Goal: Transaction & Acquisition: Subscribe to service/newsletter

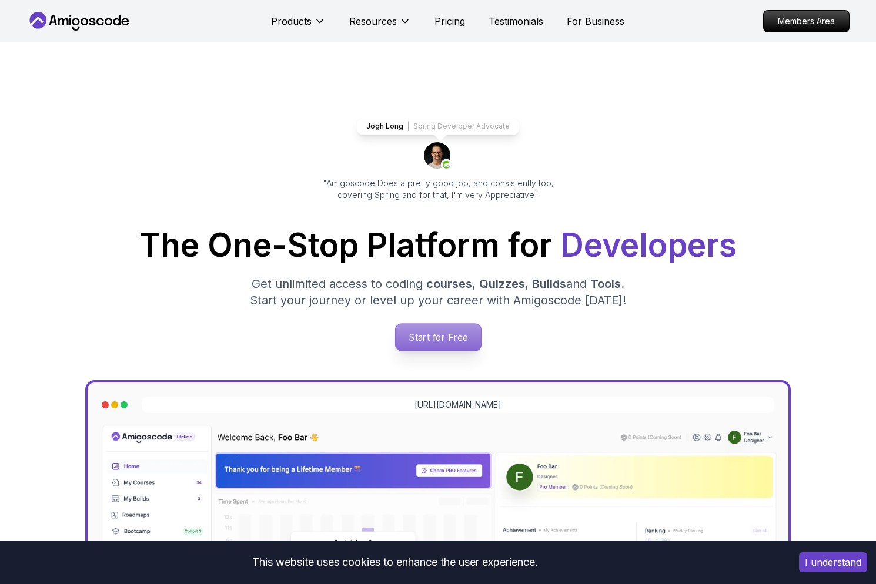
click at [469, 324] on p "Start for Free" at bounding box center [437, 337] width 85 height 27
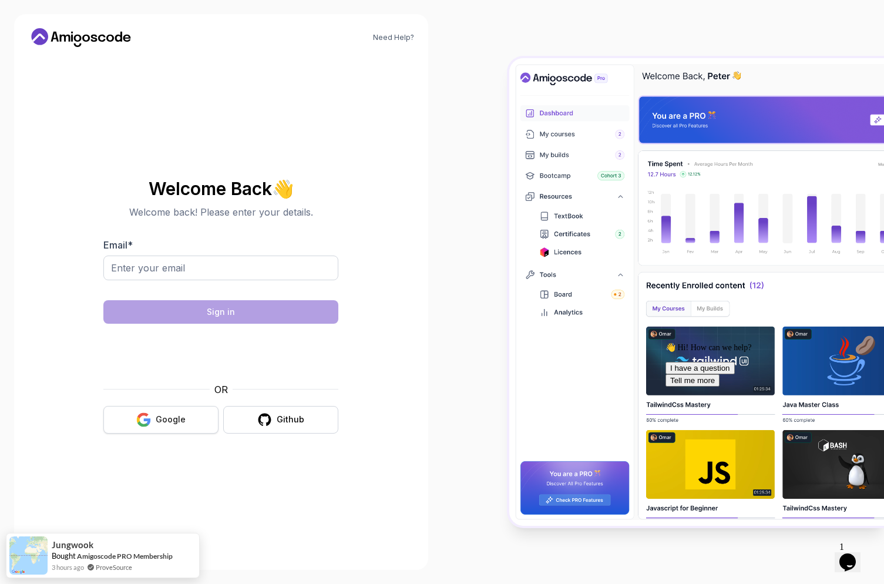
click at [141, 418] on icon "button" at bounding box center [143, 420] width 15 height 15
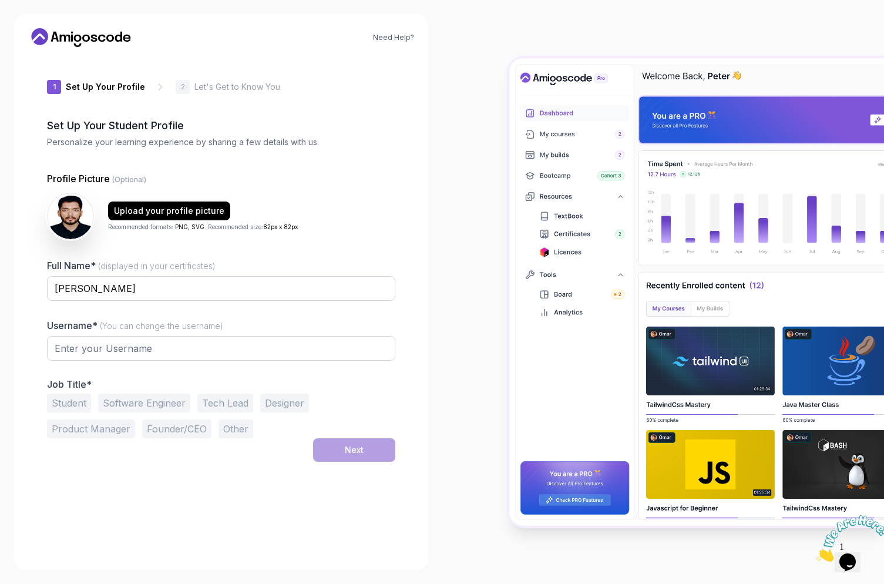
type input "quickotter1f4e8"
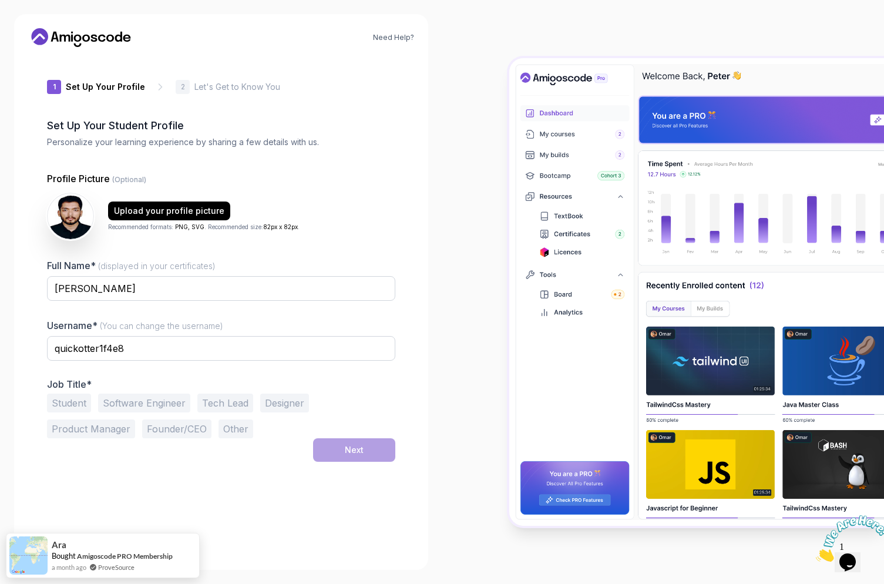
click at [168, 405] on button "Software Engineer" at bounding box center [144, 403] width 92 height 19
click at [344, 454] on button "Next" at bounding box center [354, 450] width 82 height 24
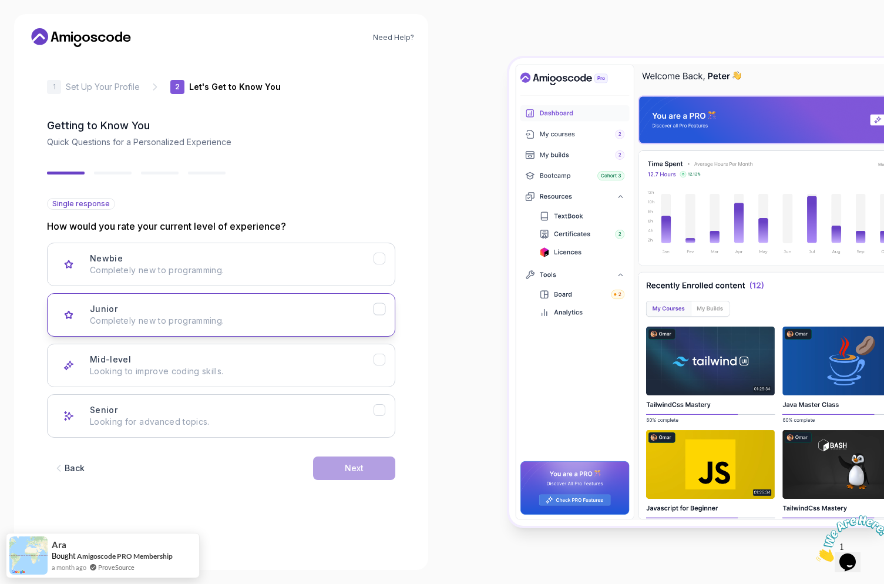
click at [332, 334] on button "Junior Completely new to programming." at bounding box center [221, 314] width 348 height 43
click at [371, 465] on button "Next" at bounding box center [354, 469] width 82 height 24
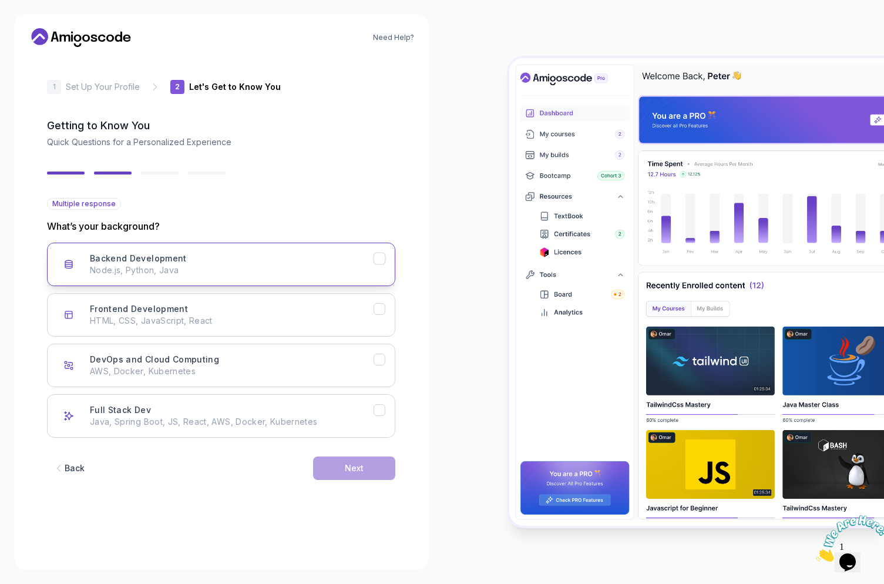
click at [330, 272] on p "Node.js, Python, Java" at bounding box center [232, 270] width 284 height 12
click at [348, 459] on button "Next" at bounding box center [354, 469] width 82 height 24
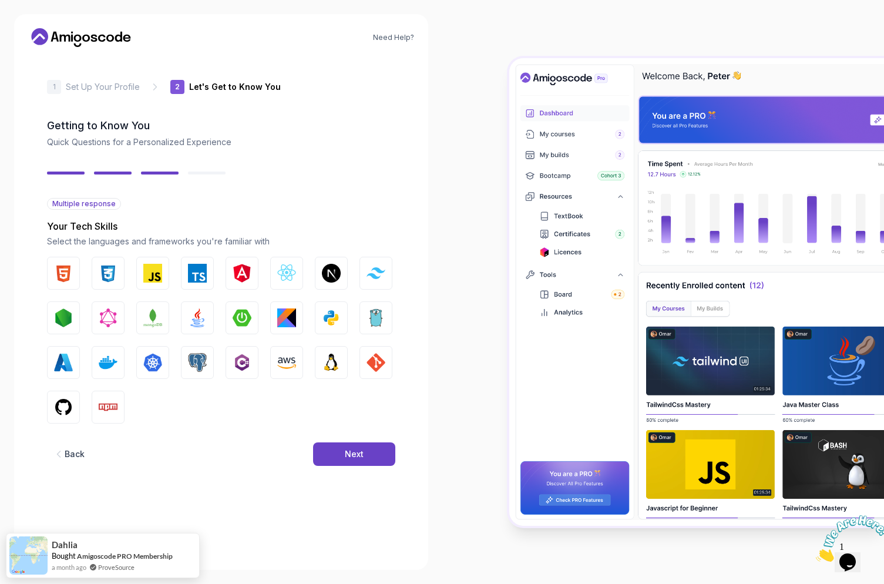
click at [72, 462] on button "Back" at bounding box center [68, 454] width 43 height 24
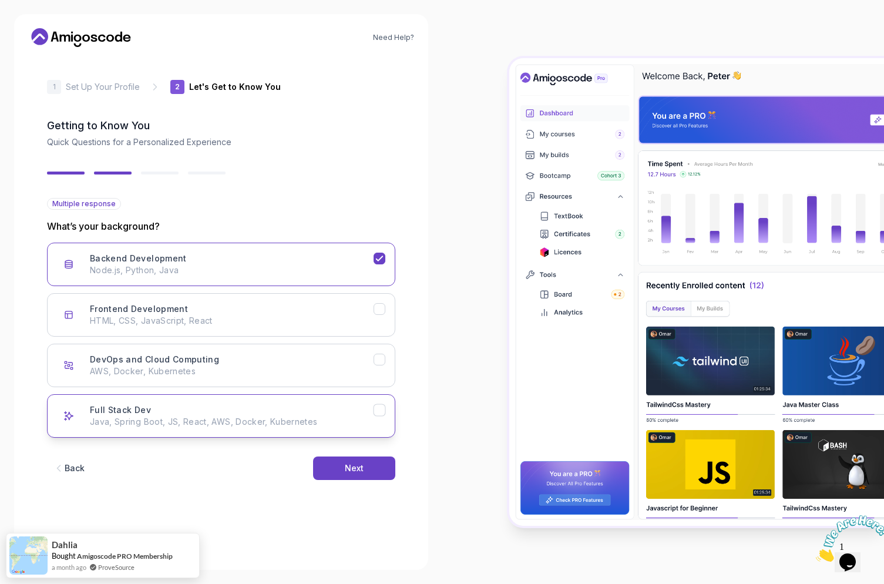
click at [95, 417] on p "Java, Spring Boot, JS, React, AWS, Docker, Kubernetes" at bounding box center [232, 422] width 284 height 12
click at [378, 461] on button "Next" at bounding box center [354, 469] width 82 height 24
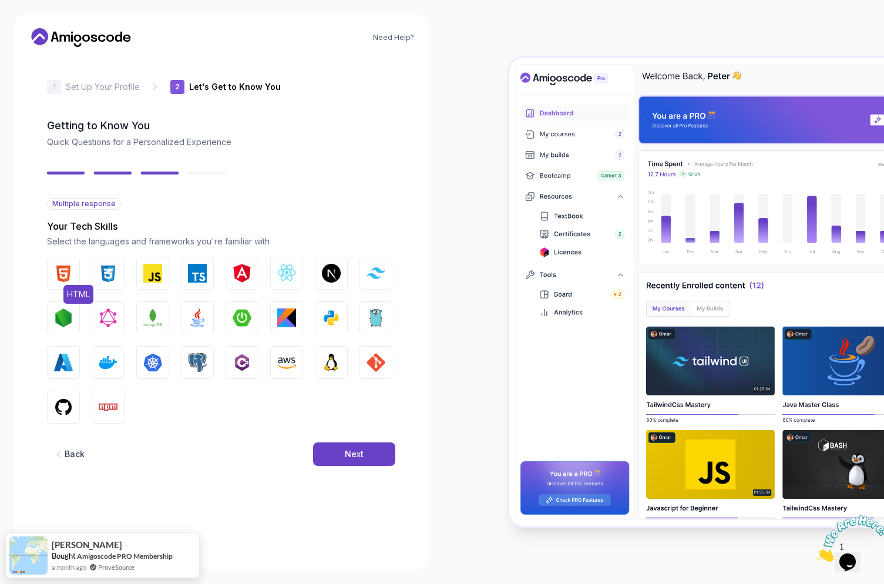
click at [62, 283] on button "HTML" at bounding box center [63, 273] width 33 height 33
click at [109, 270] on img "button" at bounding box center [108, 273] width 19 height 19
click at [165, 283] on button "JavaScript" at bounding box center [152, 273] width 33 height 33
click at [196, 281] on img "button" at bounding box center [197, 273] width 19 height 19
click at [233, 276] on img "button" at bounding box center [242, 273] width 19 height 19
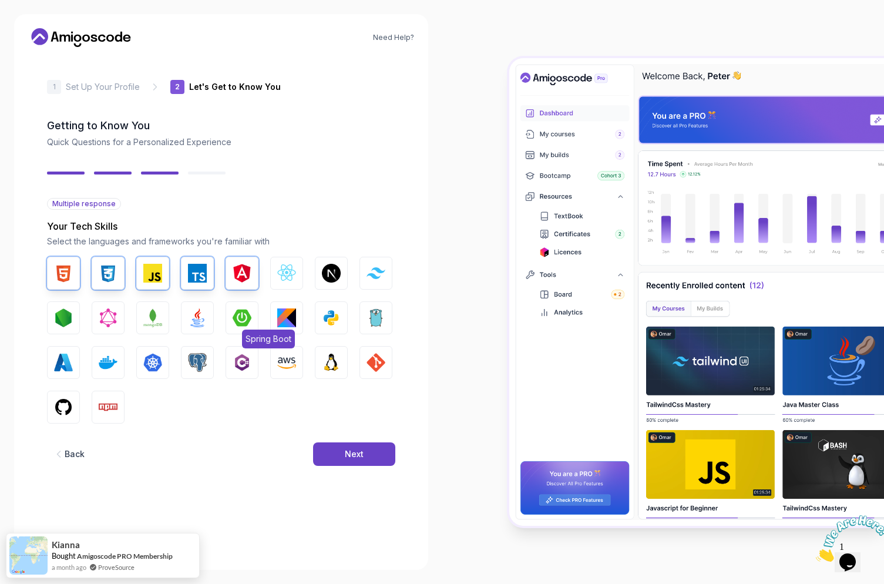
click at [239, 326] on img "button" at bounding box center [242, 317] width 19 height 19
click at [231, 270] on button "Angular" at bounding box center [242, 273] width 33 height 33
click at [202, 278] on img "button" at bounding box center [197, 273] width 19 height 19
click at [197, 359] on img "button" at bounding box center [197, 362] width 19 height 19
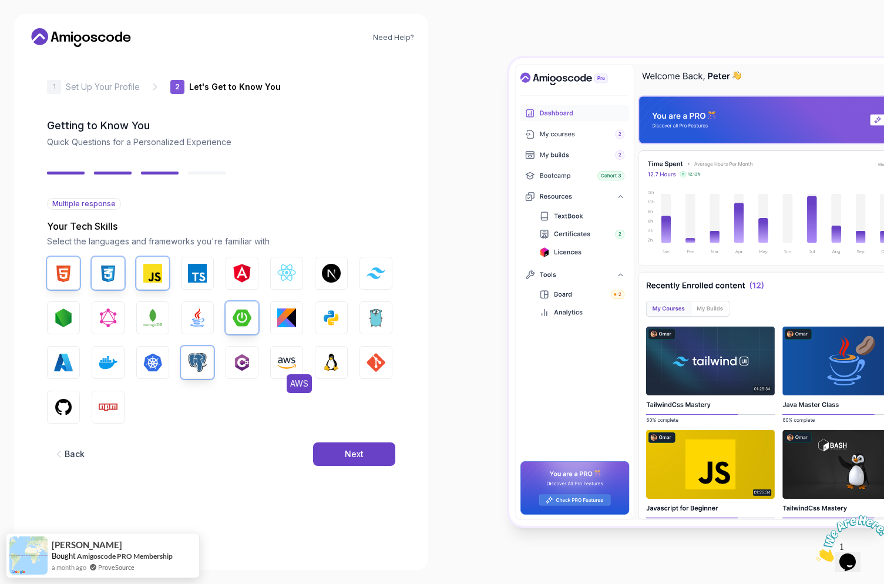
click at [281, 363] on img "button" at bounding box center [286, 362] width 19 height 19
click at [375, 360] on img "button" at bounding box center [376, 362] width 19 height 19
click at [337, 363] on img "button" at bounding box center [331, 362] width 19 height 19
click at [106, 362] on img "button" at bounding box center [108, 362] width 19 height 19
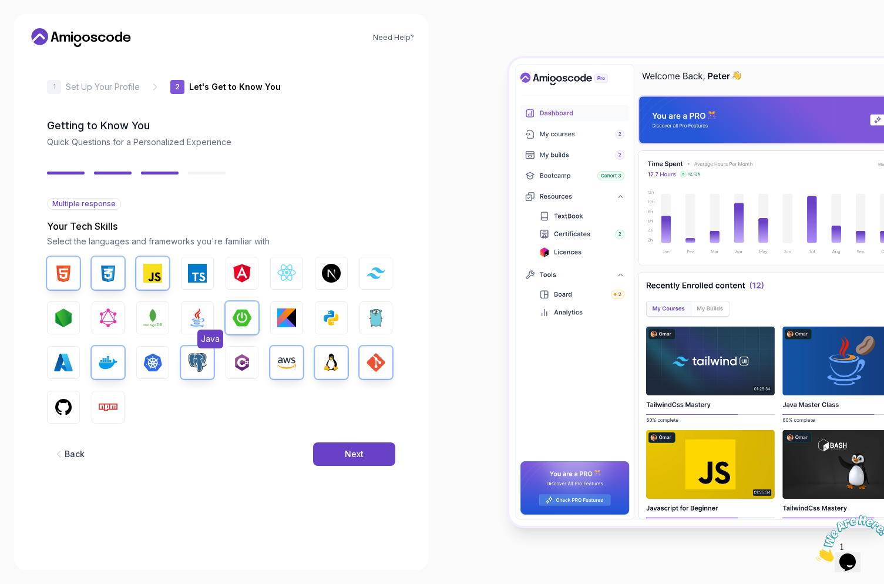
click at [195, 328] on button "Java" at bounding box center [197, 317] width 33 height 33
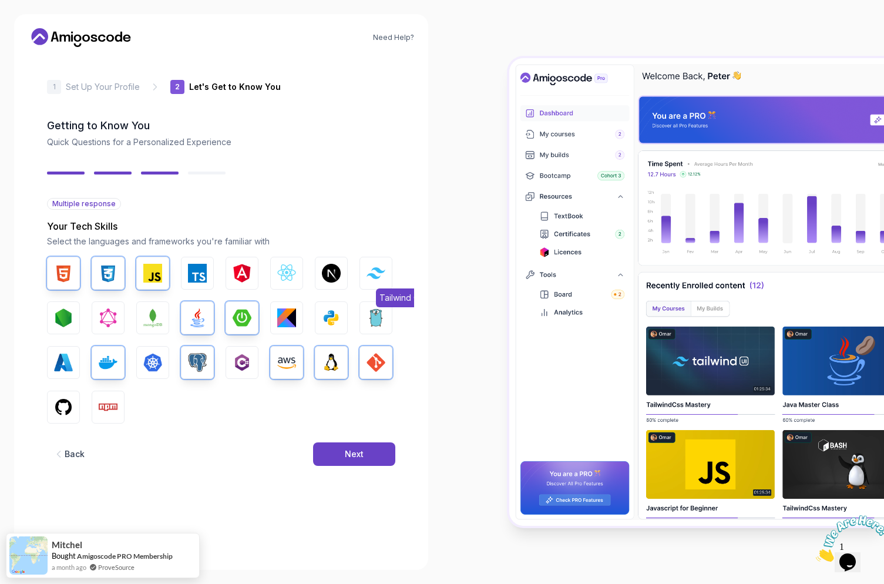
click at [369, 283] on button "Tailwind CSS" at bounding box center [376, 273] width 33 height 33
click at [351, 453] on div "Next" at bounding box center [354, 454] width 19 height 12
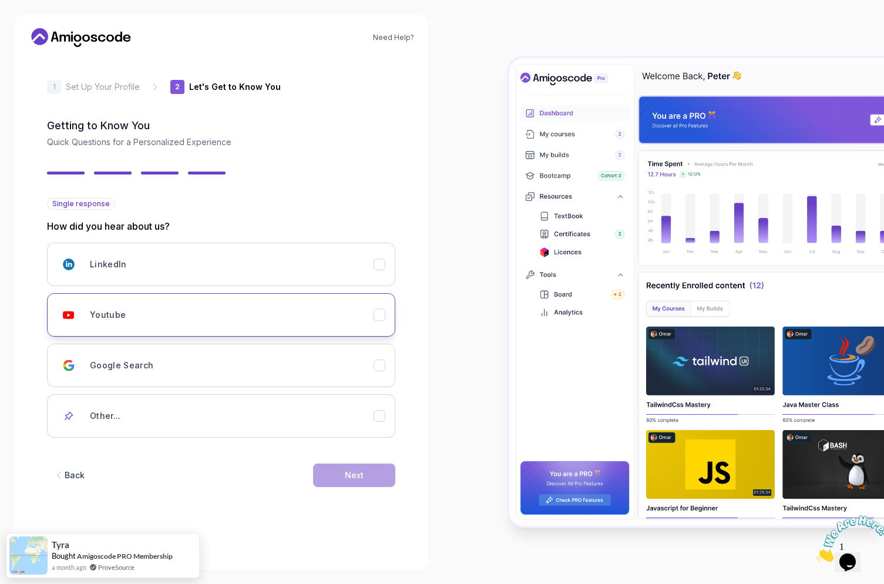
click at [316, 317] on div "Youtube" at bounding box center [232, 315] width 284 height 24
click at [346, 468] on button "Next" at bounding box center [354, 476] width 82 height 24
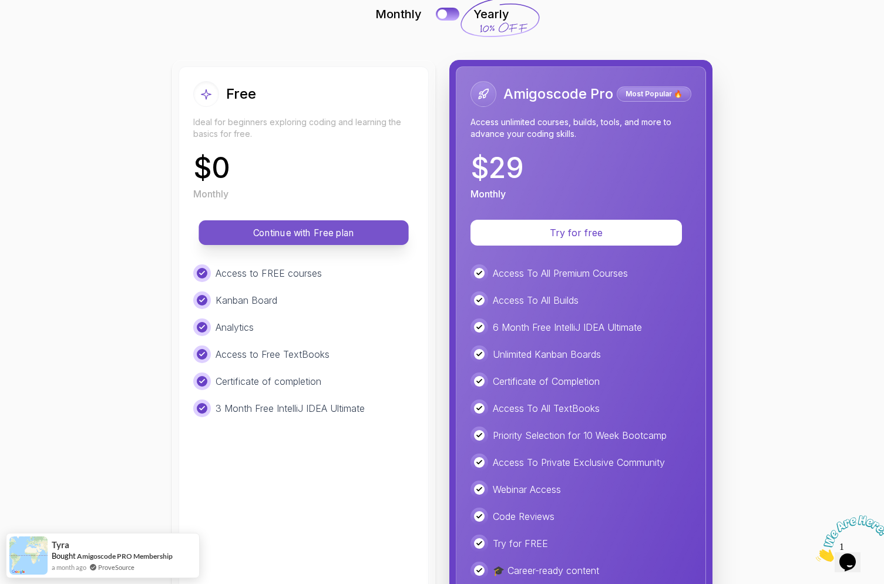
scroll to position [148, 0]
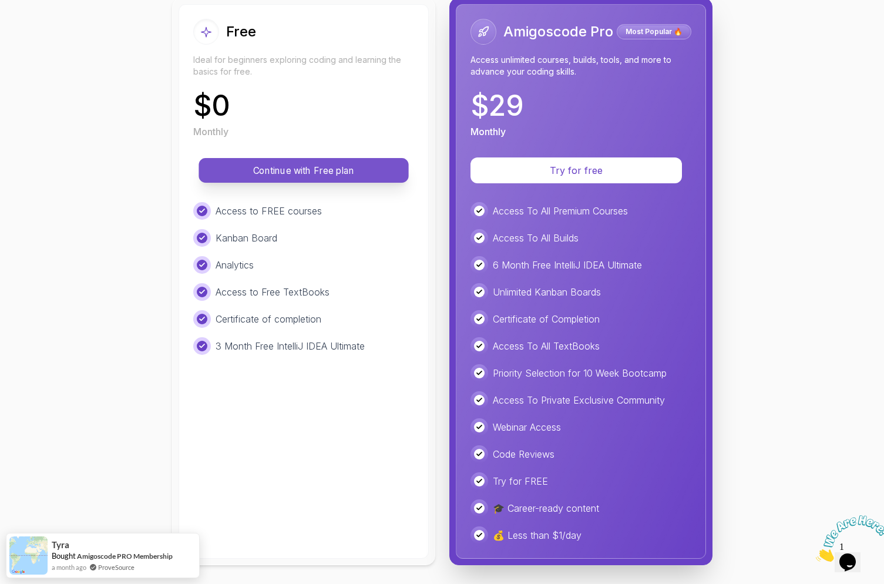
click at [318, 179] on button "Continue with Free plan" at bounding box center [304, 170] width 210 height 25
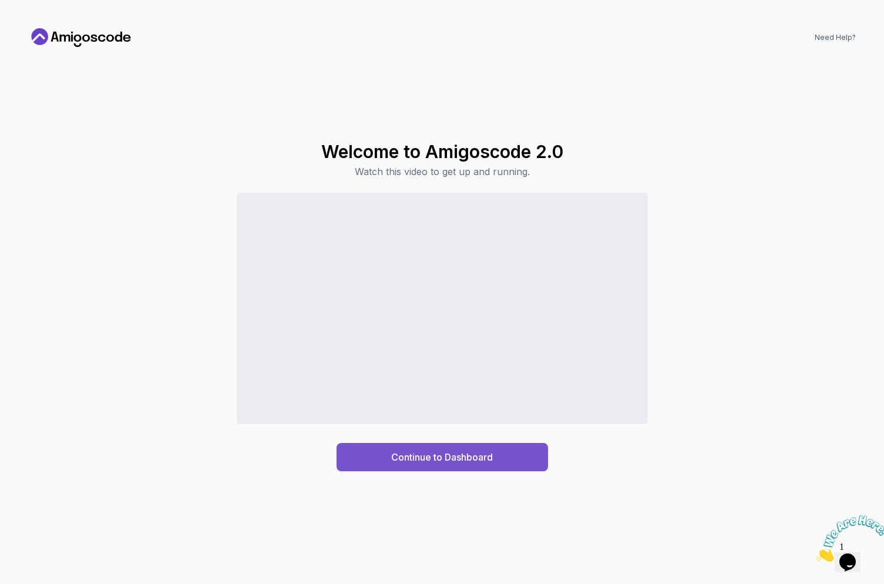
click at [447, 462] on div "Continue to Dashboard" at bounding box center [442, 457] width 102 height 14
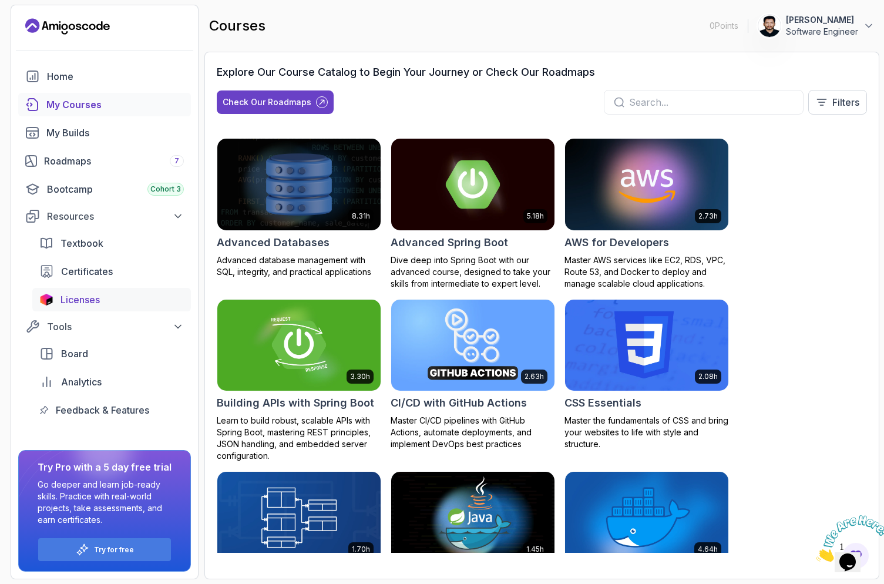
click at [66, 303] on span "Licenses" at bounding box center [80, 300] width 39 height 14
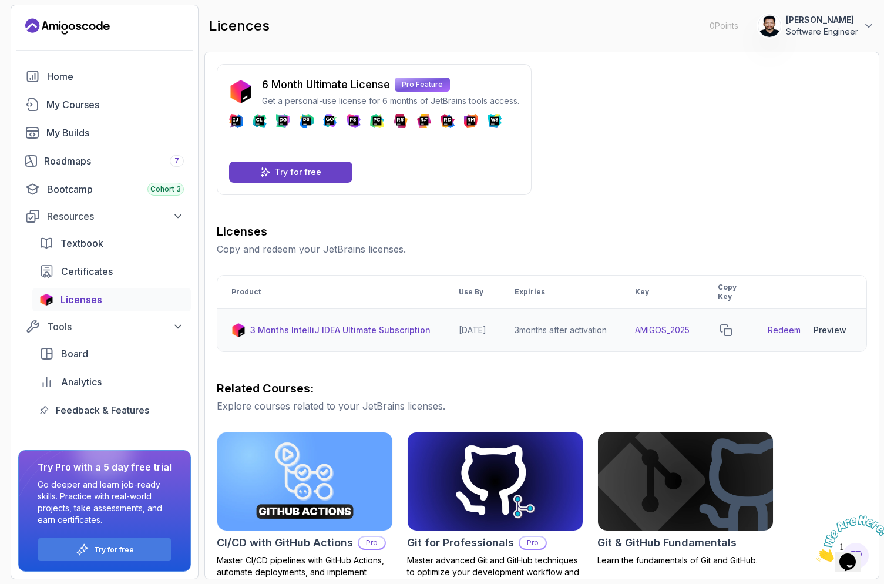
click at [801, 327] on link "Redeem" at bounding box center [784, 330] width 33 height 12
click at [92, 96] on link "My Courses" at bounding box center [104, 105] width 173 height 24
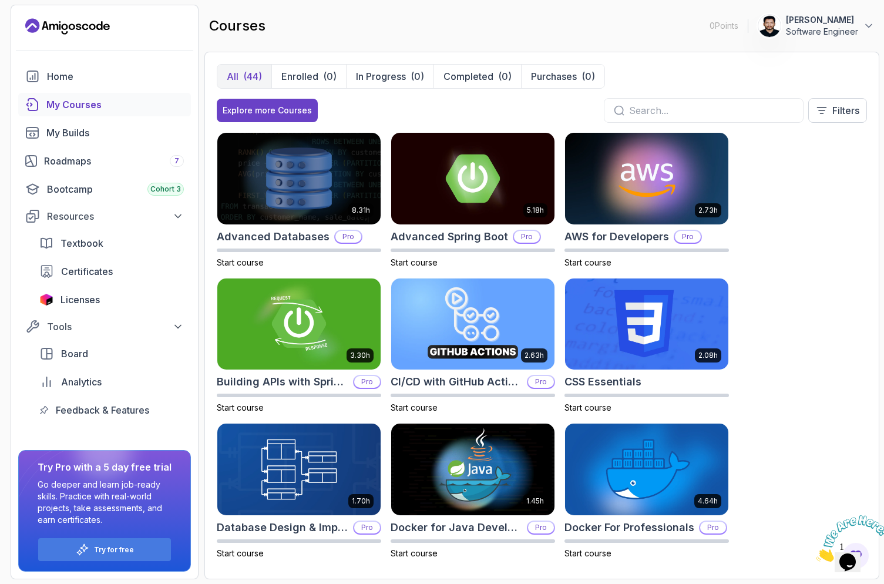
click at [672, 96] on div "All (44) Enrolled (0) In Progress (0) Completed (0) Purchases (0) Explore more …" at bounding box center [542, 98] width 650 height 68
click at [670, 101] on div at bounding box center [704, 110] width 200 height 25
click at [644, 196] on img at bounding box center [647, 178] width 172 height 96
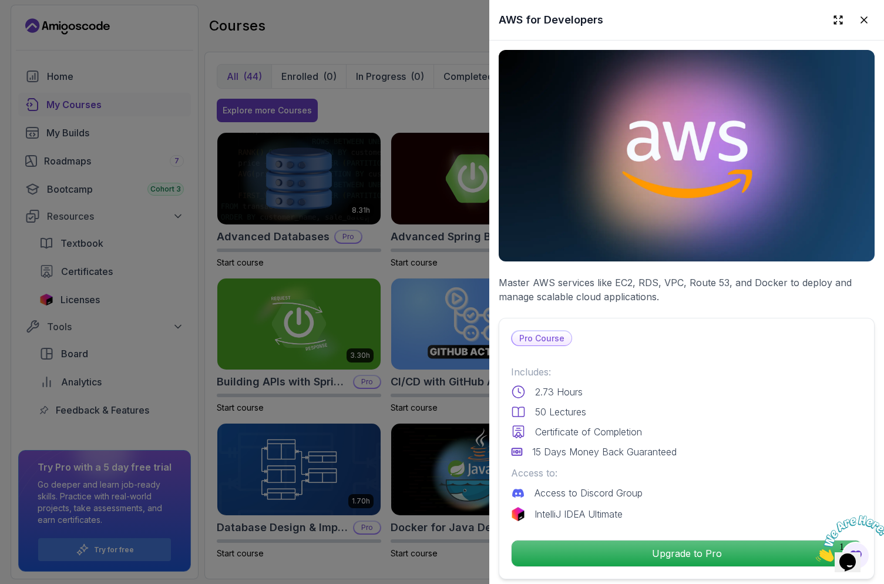
click at [364, 176] on div at bounding box center [442, 292] width 884 height 584
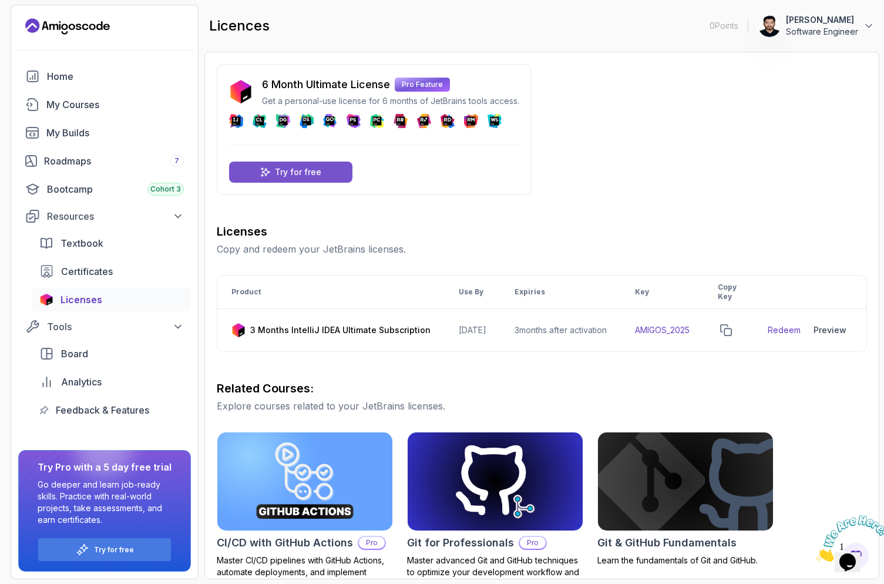
click at [323, 174] on div "Try for free" at bounding box center [290, 172] width 123 height 21
click at [114, 115] on link "My Courses" at bounding box center [104, 105] width 173 height 24
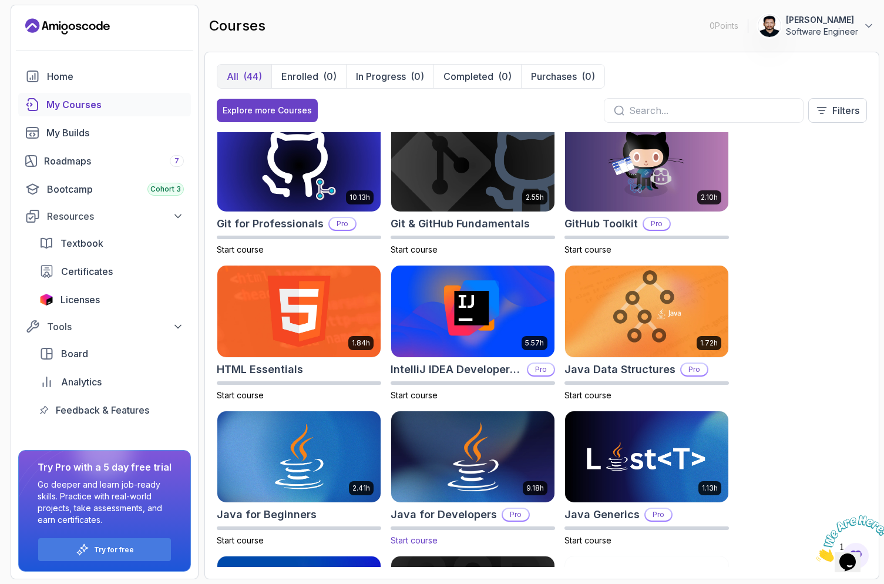
scroll to position [529, 0]
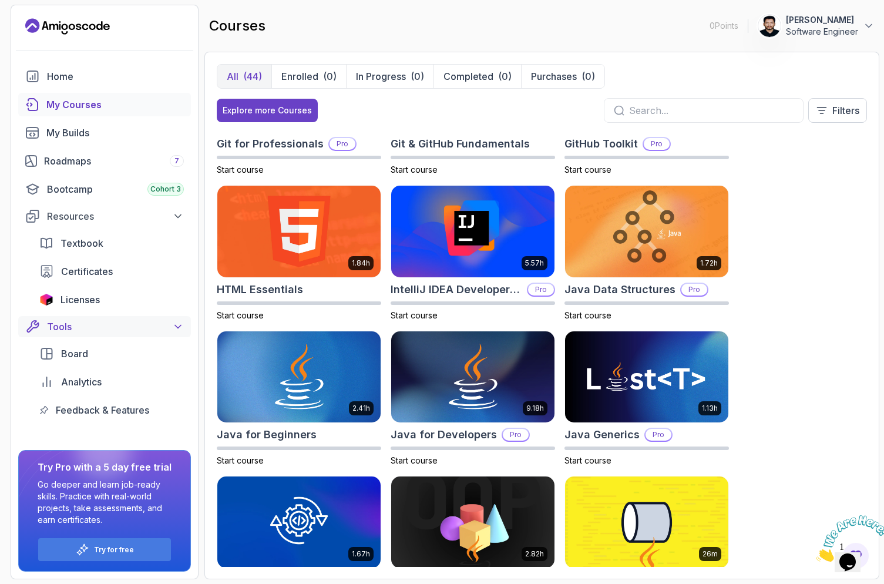
click at [180, 326] on icon at bounding box center [178, 327] width 6 height 3
click at [179, 216] on icon at bounding box center [178, 216] width 12 height 12
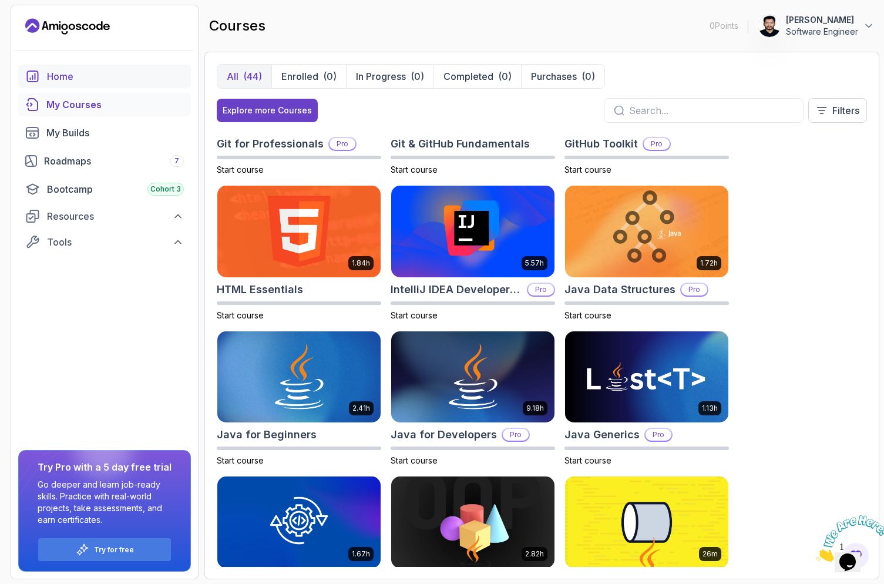
click at [72, 78] on div "Home" at bounding box center [115, 76] width 137 height 14
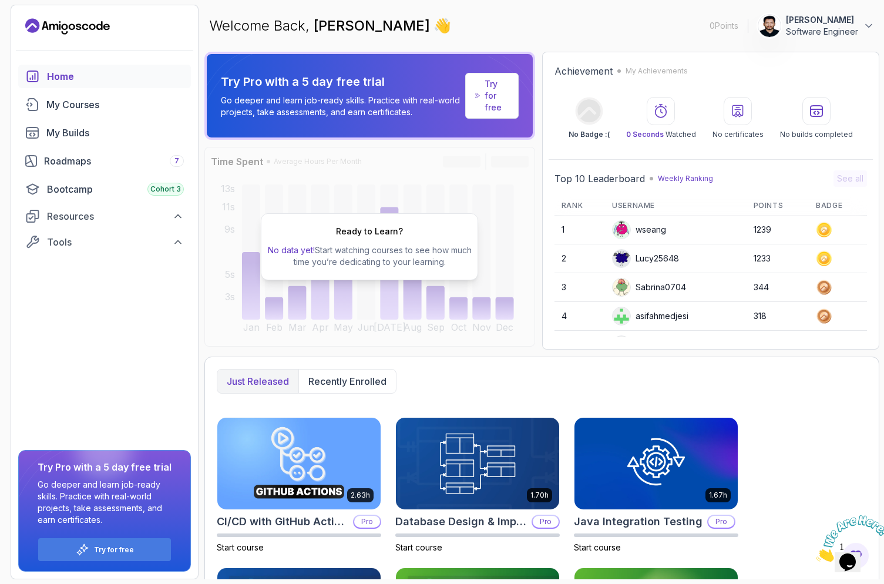
click at [730, 180] on div "Top 10 Leaderboard Weekly Ranking See all" at bounding box center [711, 178] width 313 height 16
click at [739, 115] on icon at bounding box center [738, 110] width 10 height 11
